Goal: Information Seeking & Learning: Learn about a topic

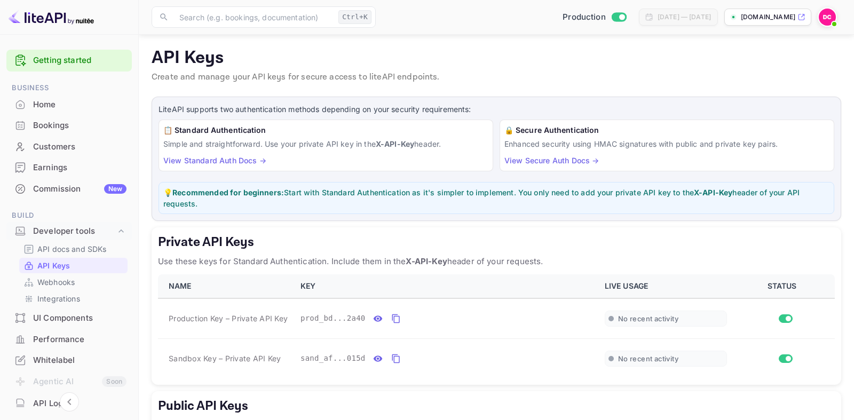
scroll to position [109, 0]
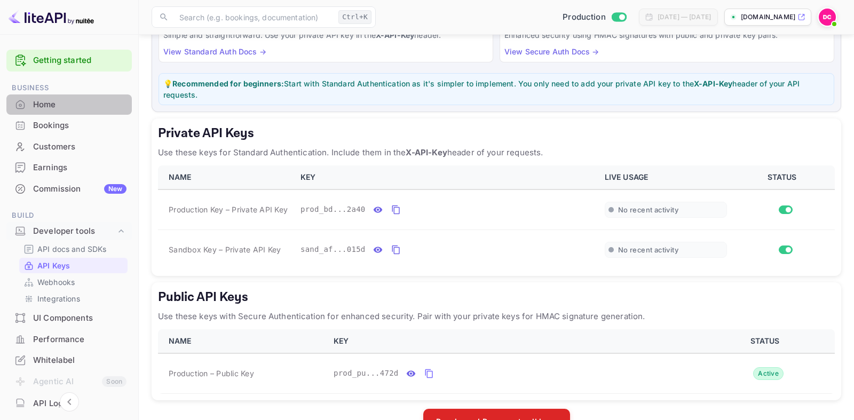
click at [54, 103] on div "Home" at bounding box center [79, 105] width 93 height 12
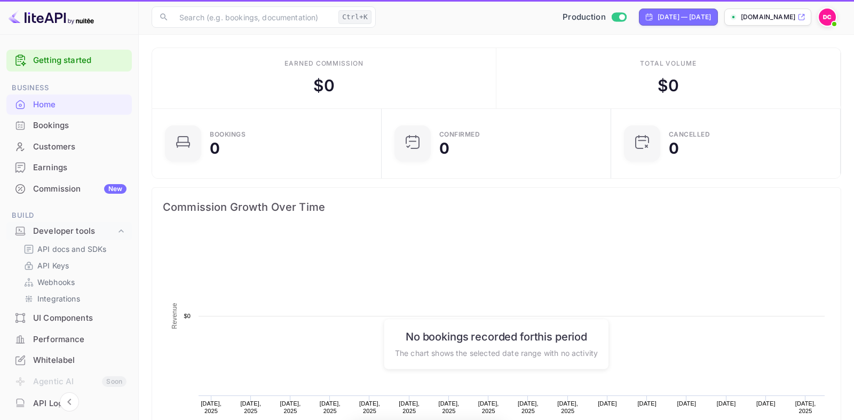
scroll to position [1, 1]
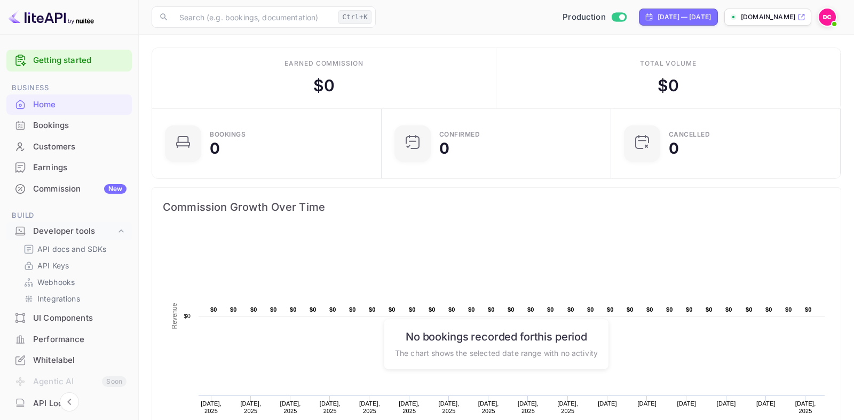
click at [66, 147] on div "Customers" at bounding box center [79, 147] width 93 height 12
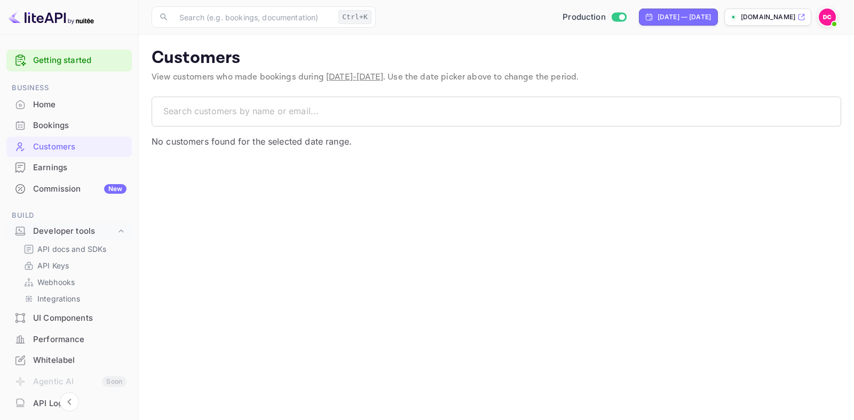
click at [796, 17] on div "[DOMAIN_NAME]" at bounding box center [767, 17] width 87 height 17
click at [72, 250] on p "API docs and SDKs" at bounding box center [71, 248] width 69 height 11
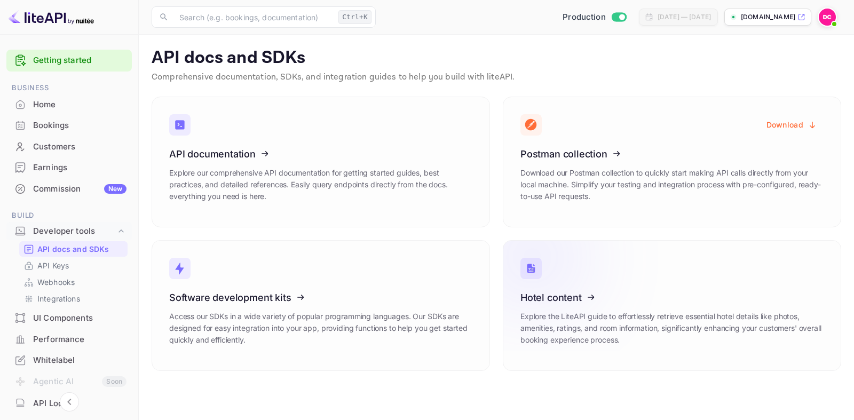
click at [570, 295] on icon at bounding box center [586, 296] width 166 height 110
